Goal: Task Accomplishment & Management: Complete application form

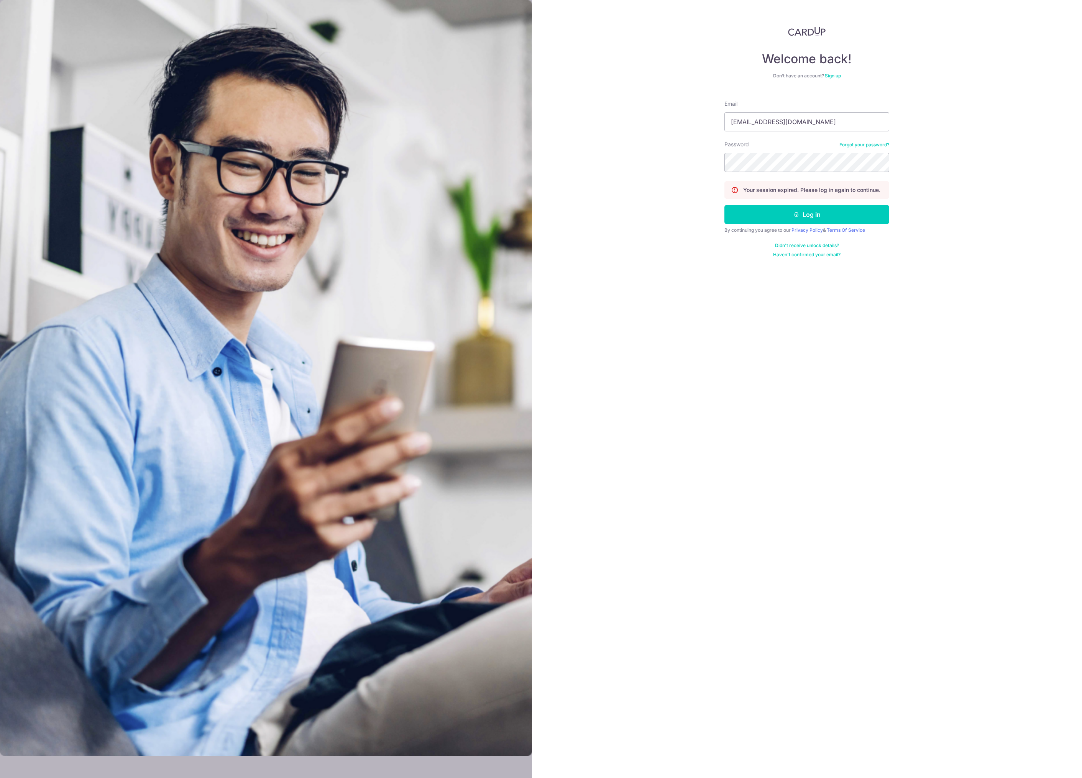
type input "[EMAIL_ADDRESS][DOMAIN_NAME]"
click at [697, 143] on div "Welcome back! Don’t have an account? Sign up Email fujishiroarito@gmail.com Pas…" at bounding box center [807, 389] width 550 height 778
click at [706, 135] on div "Welcome back! Don’t have an account? Sign up Email fujishiroarito@gmail.com Pas…" at bounding box center [807, 389] width 550 height 778
click at [768, 225] on form "Email fujishiroarito@gmail.com Password Forgot your password? Your session expi…" at bounding box center [806, 176] width 165 height 164
click at [767, 216] on button "Log in" at bounding box center [806, 214] width 165 height 19
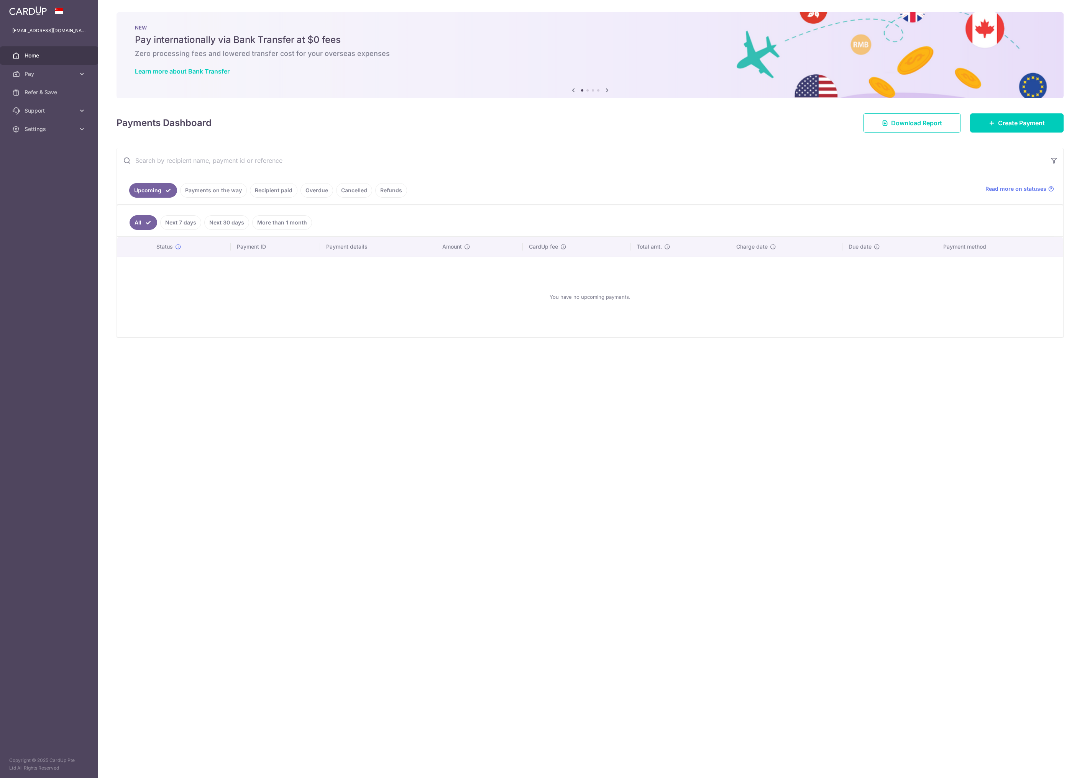
click at [627, 228] on ul "All Next 7 days Next 30 days More than 1 month" at bounding box center [585, 220] width 936 height 31
click at [232, 192] on link "Payments on the way" at bounding box center [213, 190] width 67 height 15
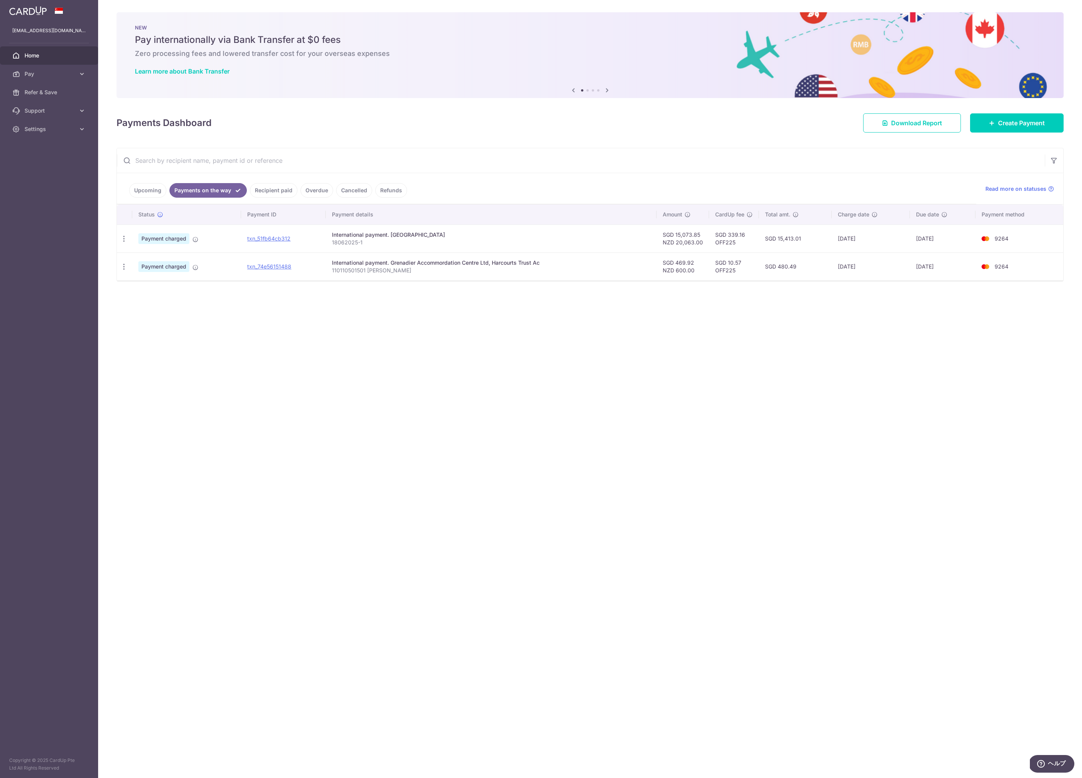
click at [455, 306] on div "× Pause Schedule Pause all future payments in this series Pause just this one p…" at bounding box center [590, 389] width 984 height 778
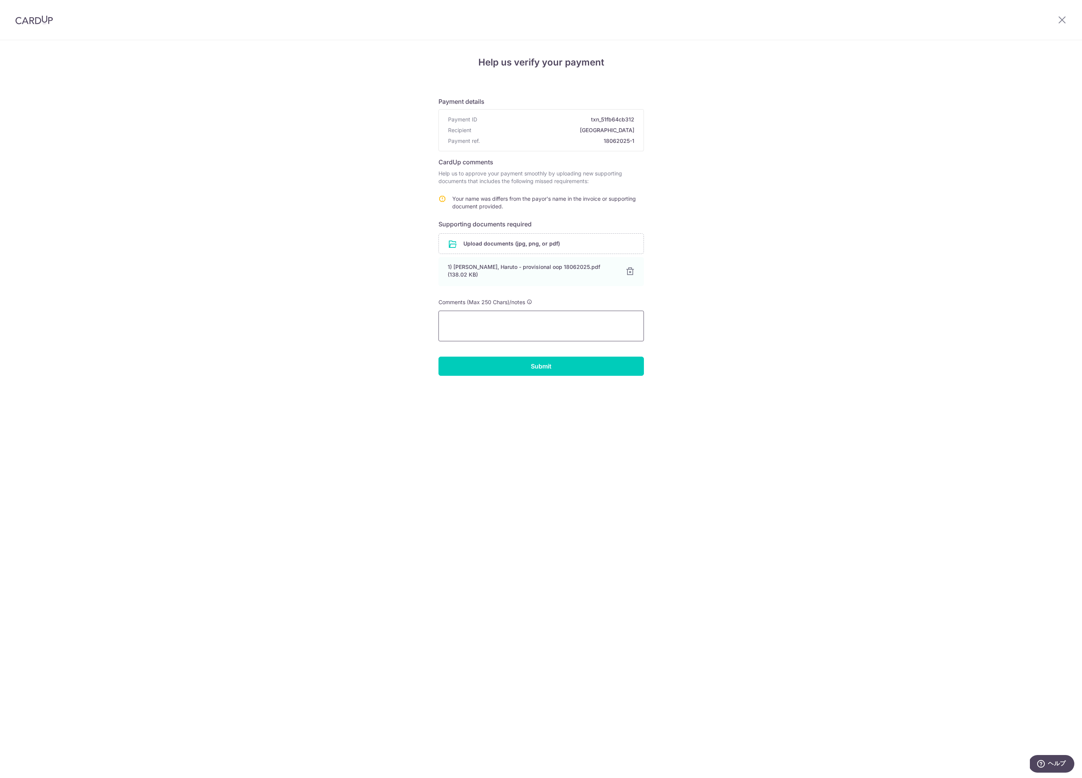
click at [512, 317] on textarea at bounding box center [540, 326] width 205 height 31
type textarea "Haruto is my son's name."
click at [527, 368] on input "Submit" at bounding box center [540, 366] width 205 height 19
